Goal: Task Accomplishment & Management: Manage account settings

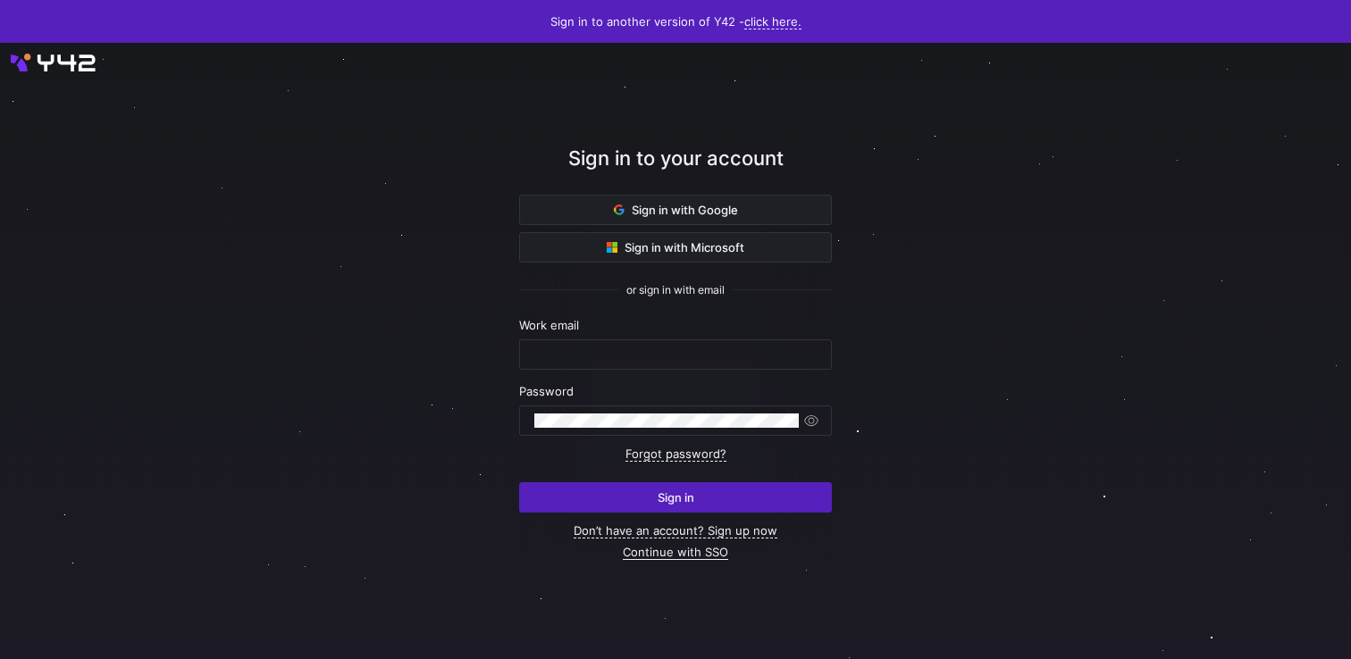
click at [660, 554] on link "Continue with SSO" at bounding box center [675, 552] width 105 height 15
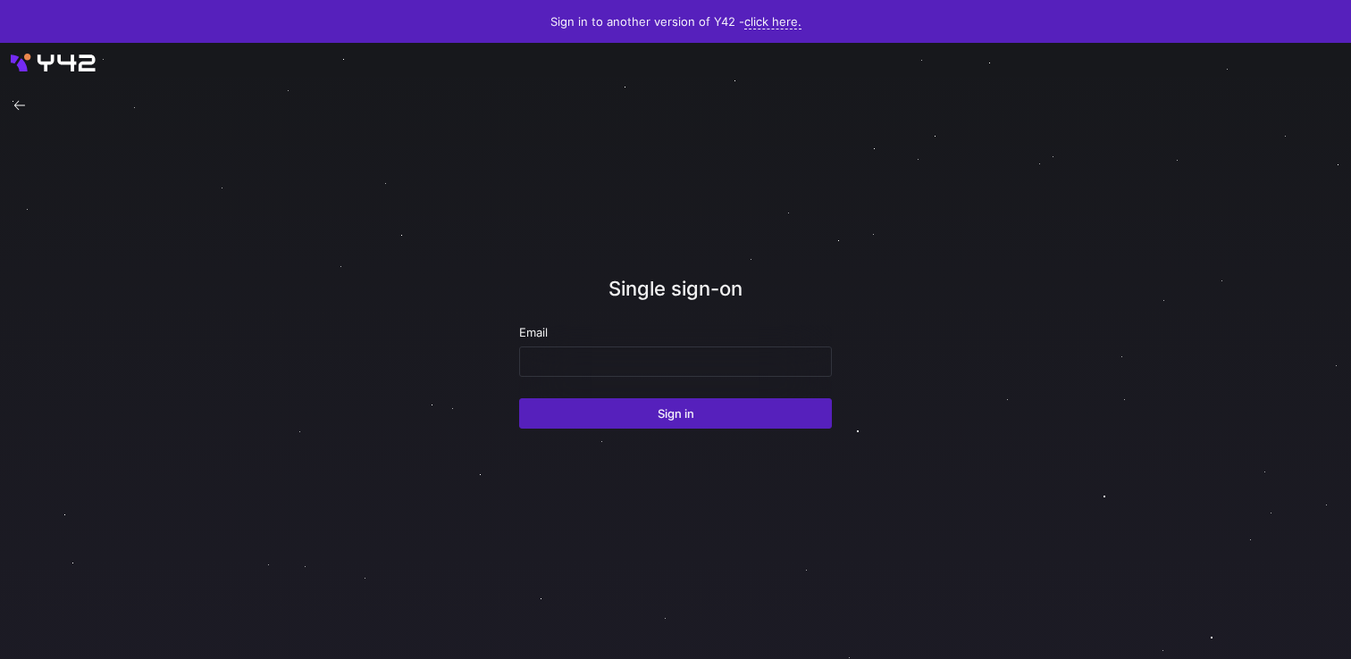
click at [630, 344] on div "Email" at bounding box center [675, 351] width 313 height 52
click at [629, 355] on input "email" at bounding box center [675, 362] width 282 height 14
paste input "ppatida2@cisco.com"
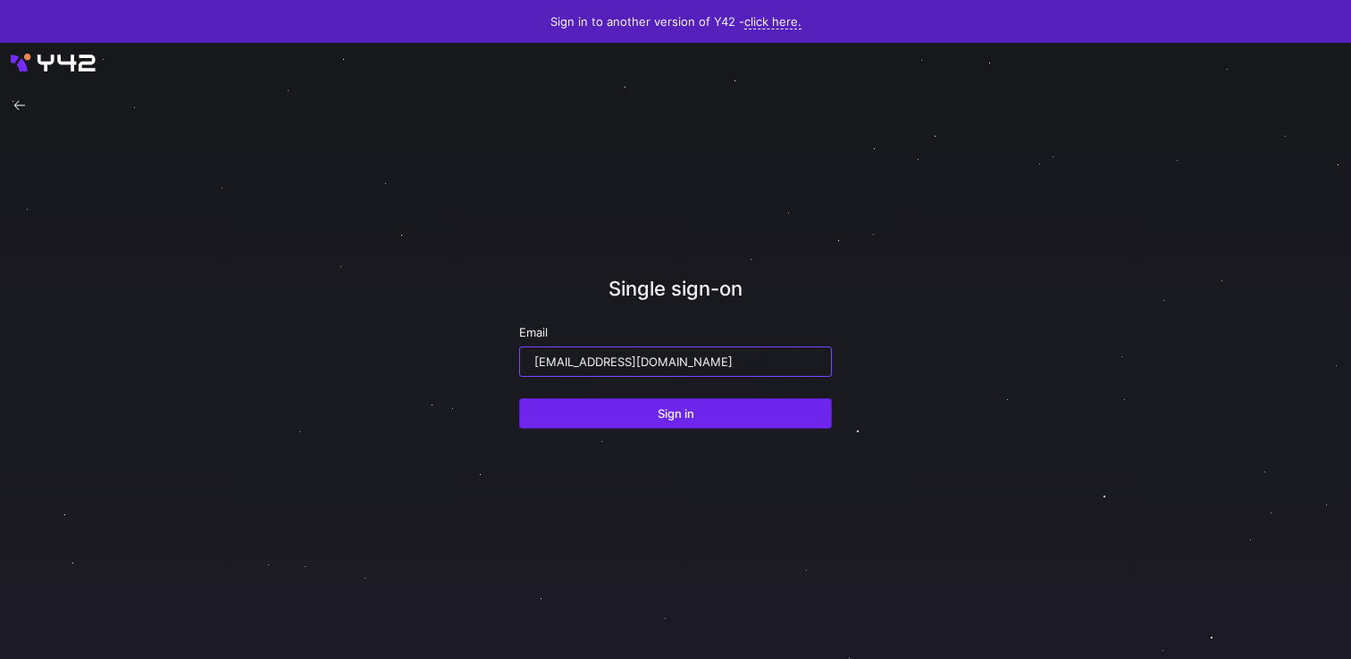
type input "ppatida2@cisco.com"
click at [688, 415] on span "Sign in" at bounding box center [676, 414] width 37 height 14
